Goal: Navigation & Orientation: Find specific page/section

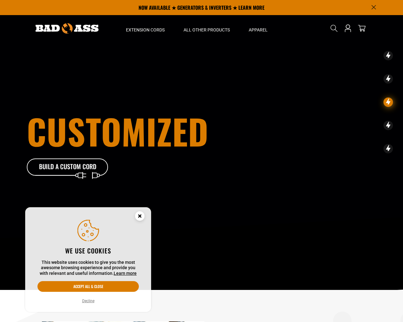
click at [88, 302] on button "Decline" at bounding box center [88, 301] width 16 height 6
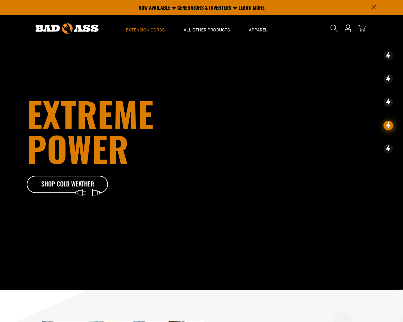
click at [140, 29] on span "Extension Cords" at bounding box center [145, 30] width 39 height 6
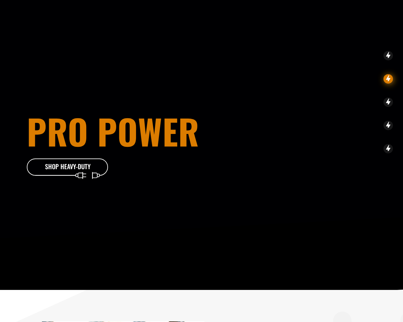
scroll to position [242, 0]
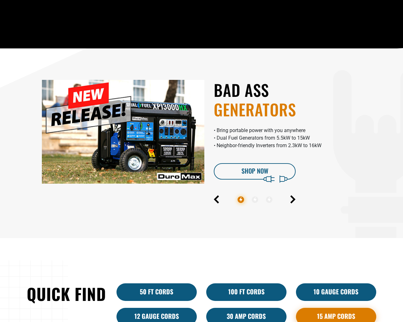
click at [336, 315] on link "15 Amp Cords" at bounding box center [336, 317] width 80 height 18
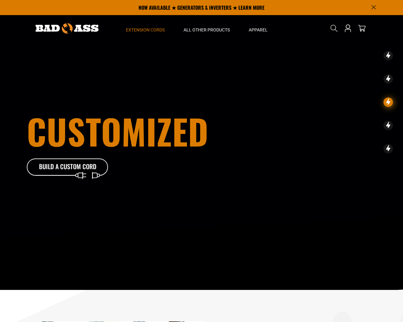
click at [149, 31] on span "Extension Cords" at bounding box center [145, 30] width 39 height 6
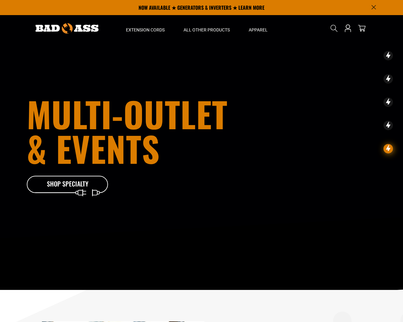
click at [70, 187] on div "Multi-Outlet & events Shop Specialty" at bounding box center [132, 145] width 210 height 97
click at [141, 30] on span "Extension Cords" at bounding box center [145, 30] width 39 height 6
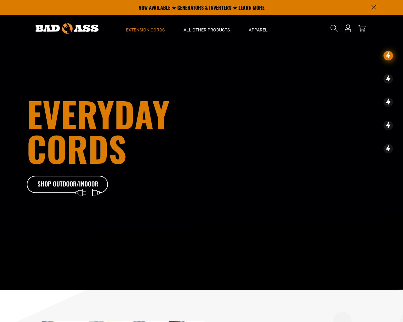
scroll to position [242, 0]
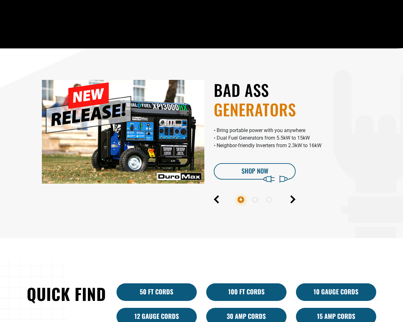
click at [336, 316] on link "15 Amp Cords" at bounding box center [336, 317] width 80 height 18
